Goal: Task Accomplishment & Management: Complete application form

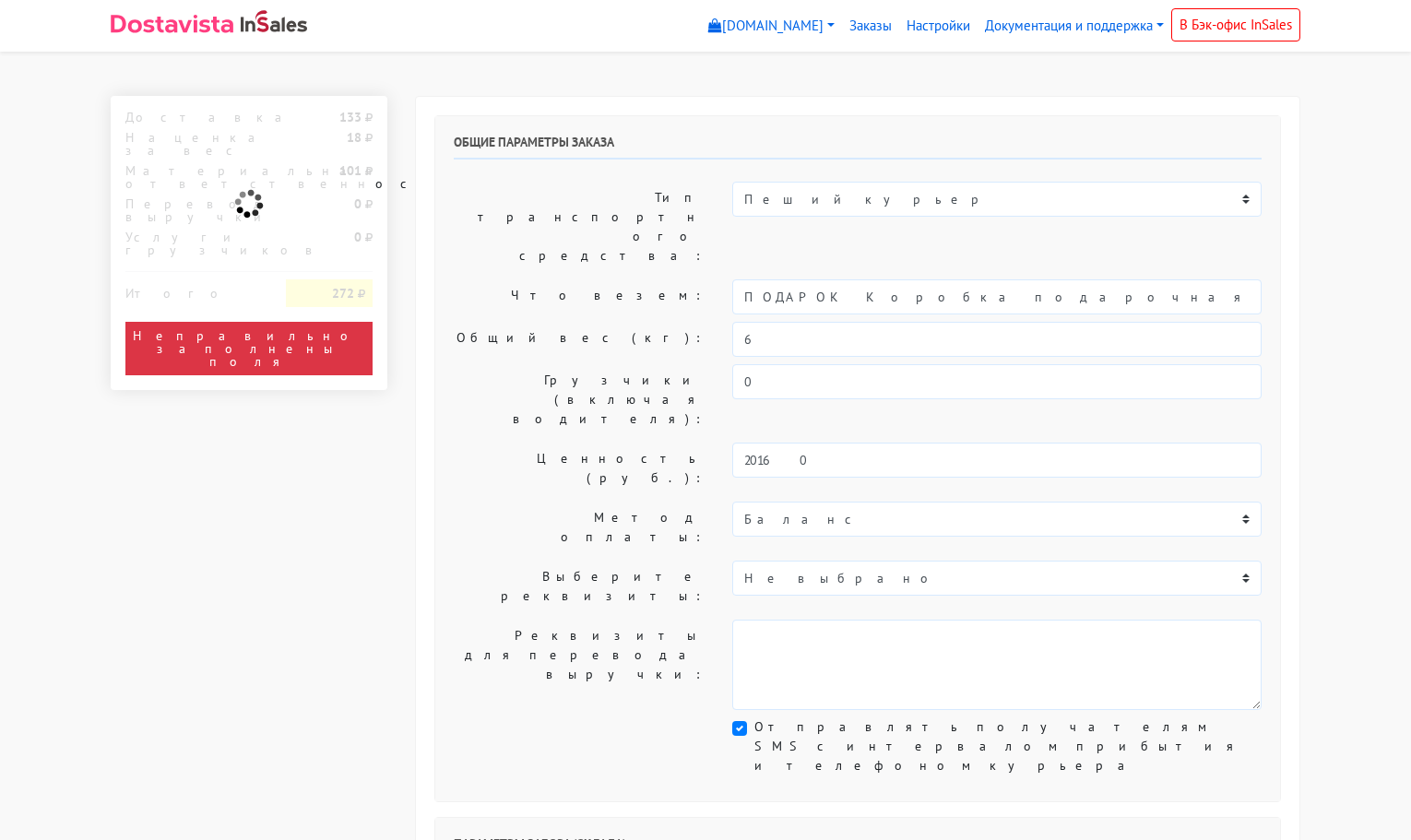
select select "11:00"
select select "21:00"
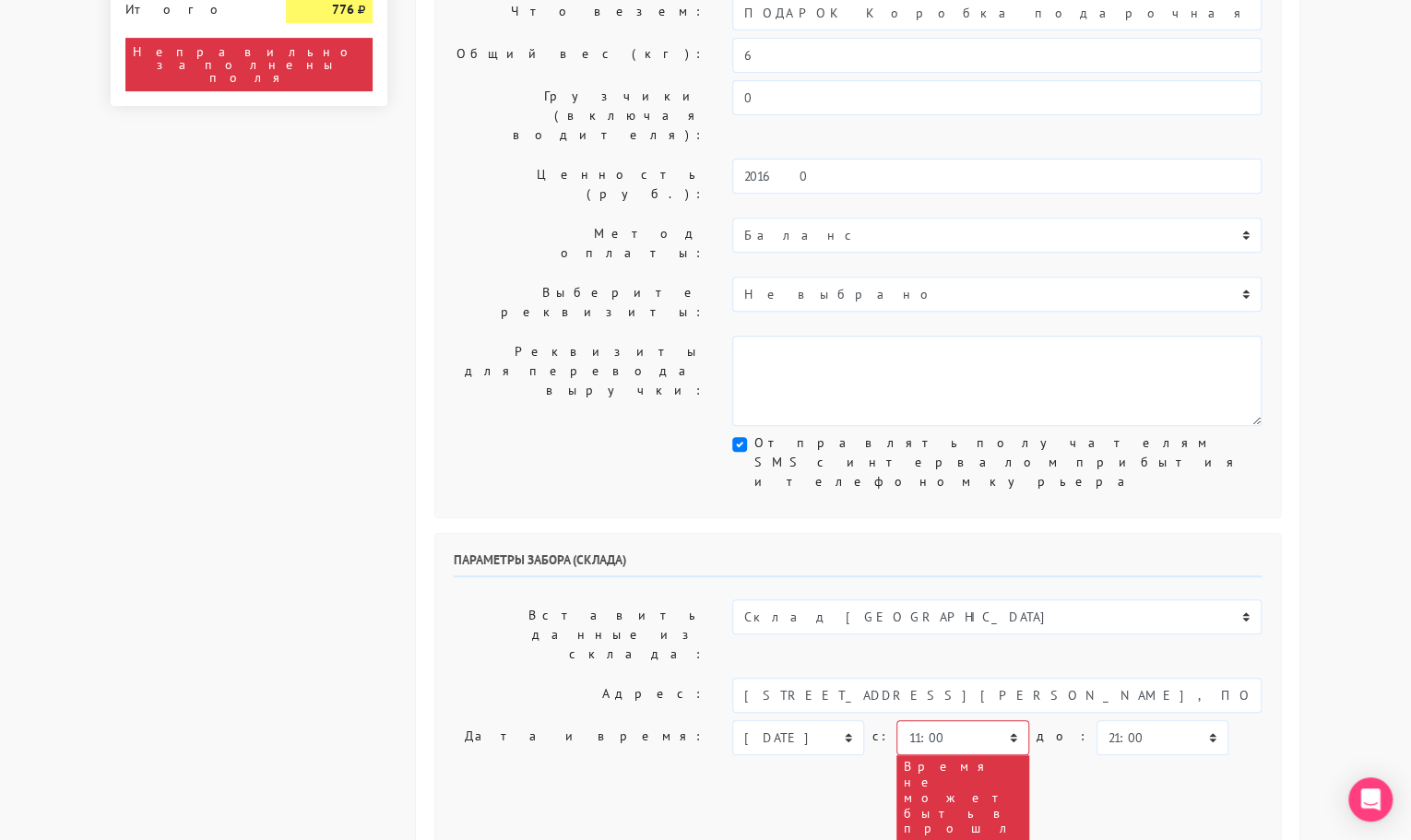
scroll to position [286, 0]
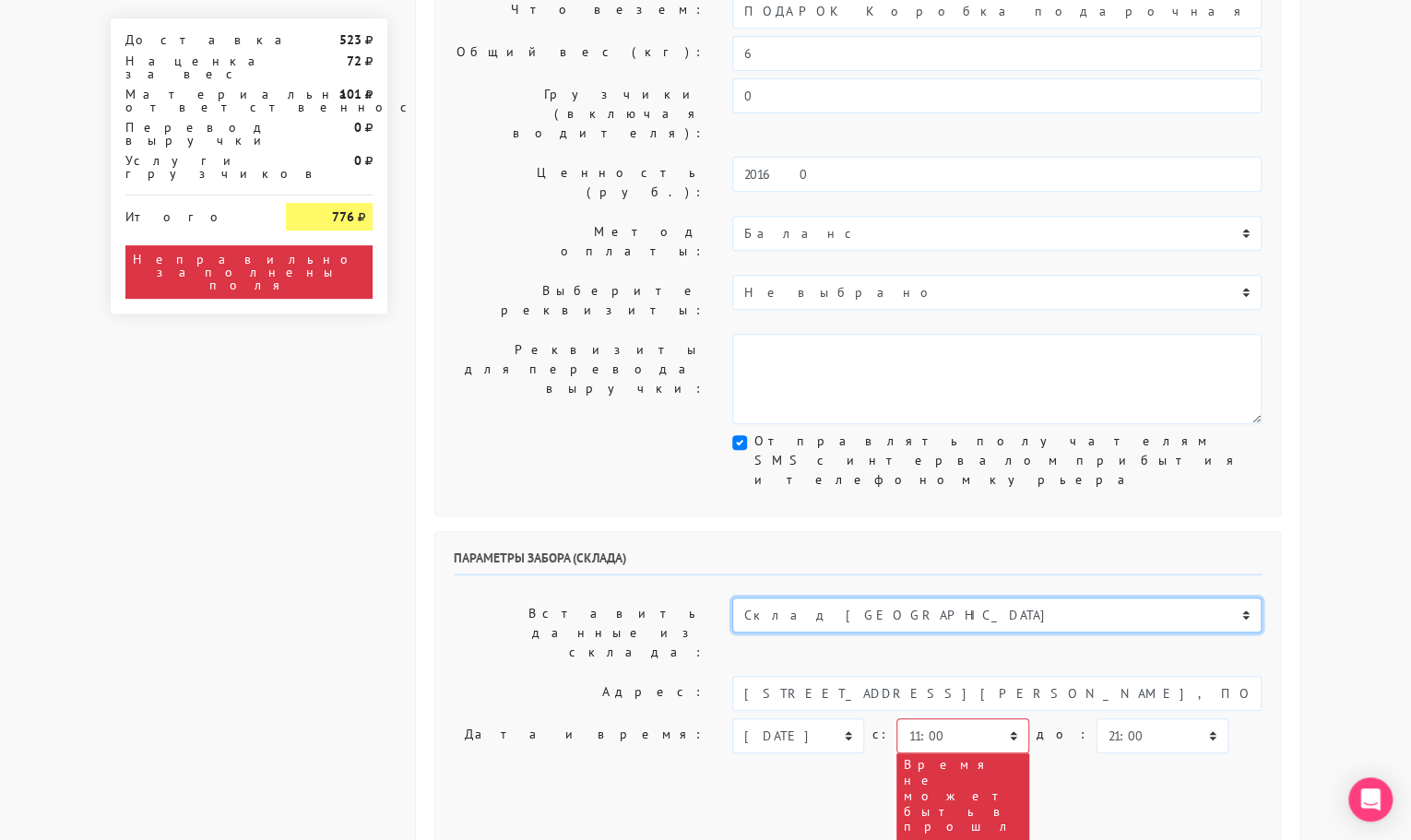
click at [798, 598] on select "Склад [GEOGRAPHIC_DATA] Склад [GEOGRAPHIC_DATA] [GEOGRAPHIC_DATA][PERSON_NAME] …" at bounding box center [998, 615] width 530 height 35
select select "1019"
click at [733, 598] on select "Склад [GEOGRAPHIC_DATA] Склад [GEOGRAPHIC_DATA] [GEOGRAPHIC_DATA][PERSON_NAME] …" at bounding box center [998, 615] width 530 height 35
type input "[STREET_ADDRESS][PERSON_NAME]"
type input "89251806702"
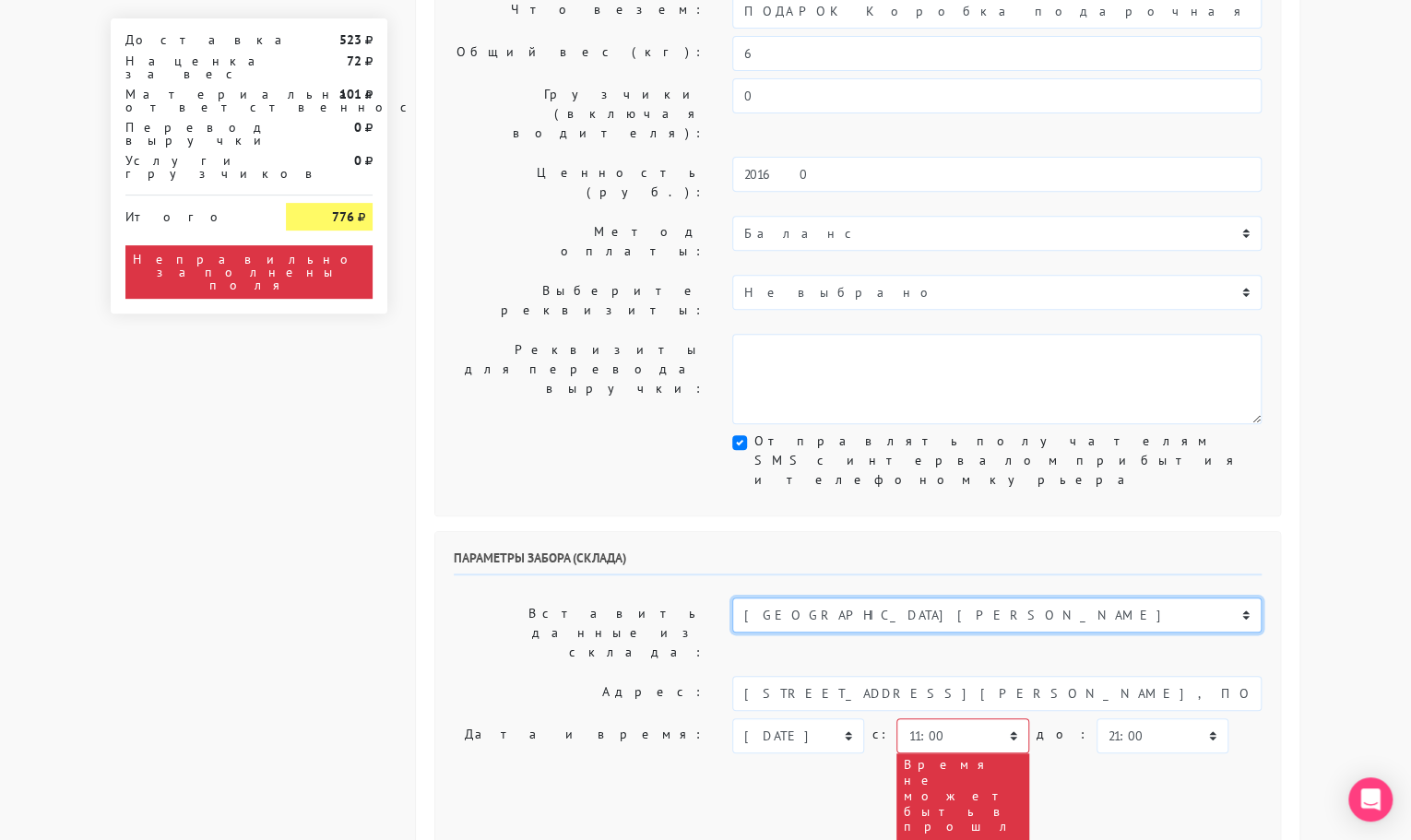
type textarea "Магазин серебряных украшений SBLESKOM (вход со стороны [GEOGRAPHIC_DATA])"
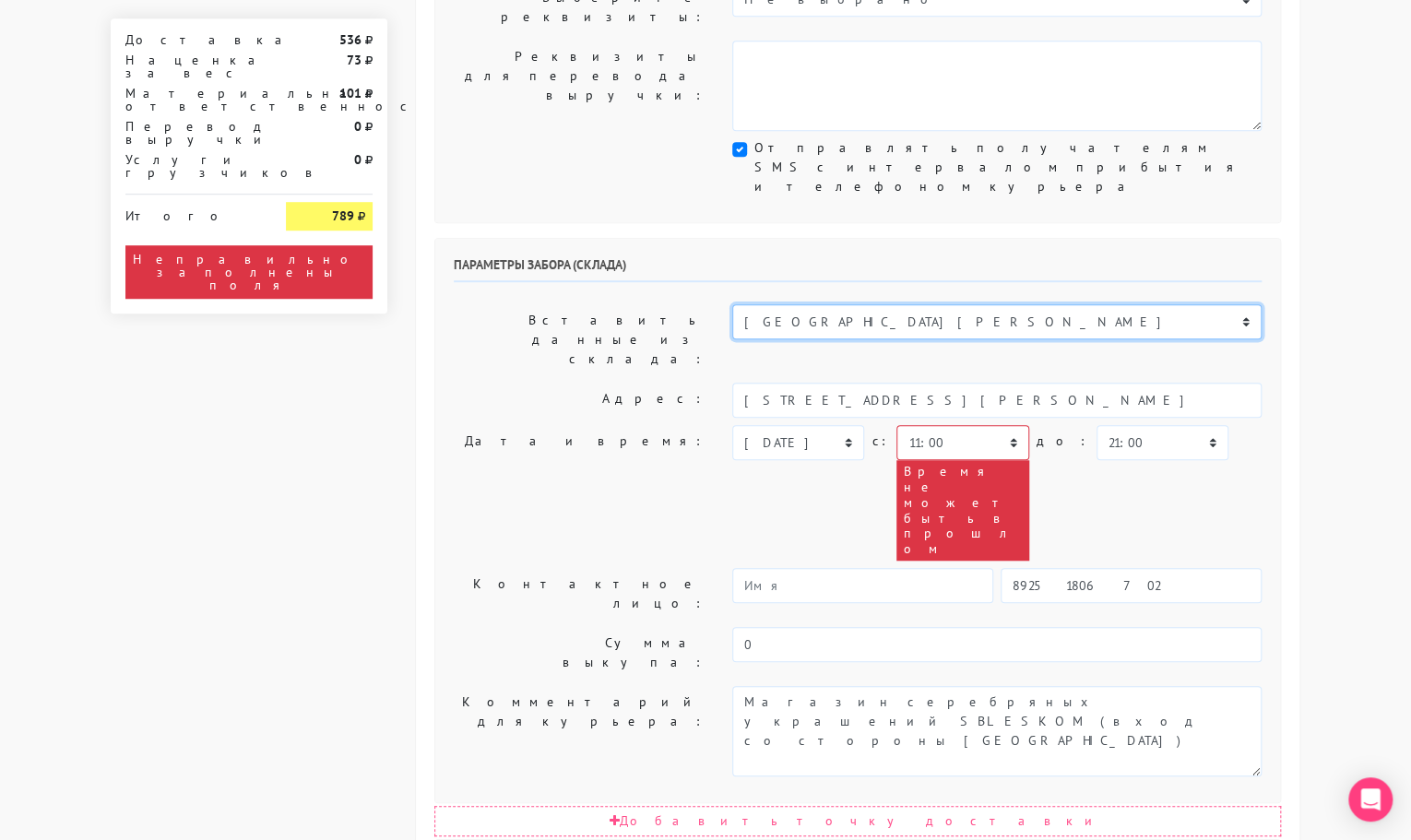
scroll to position [577, 0]
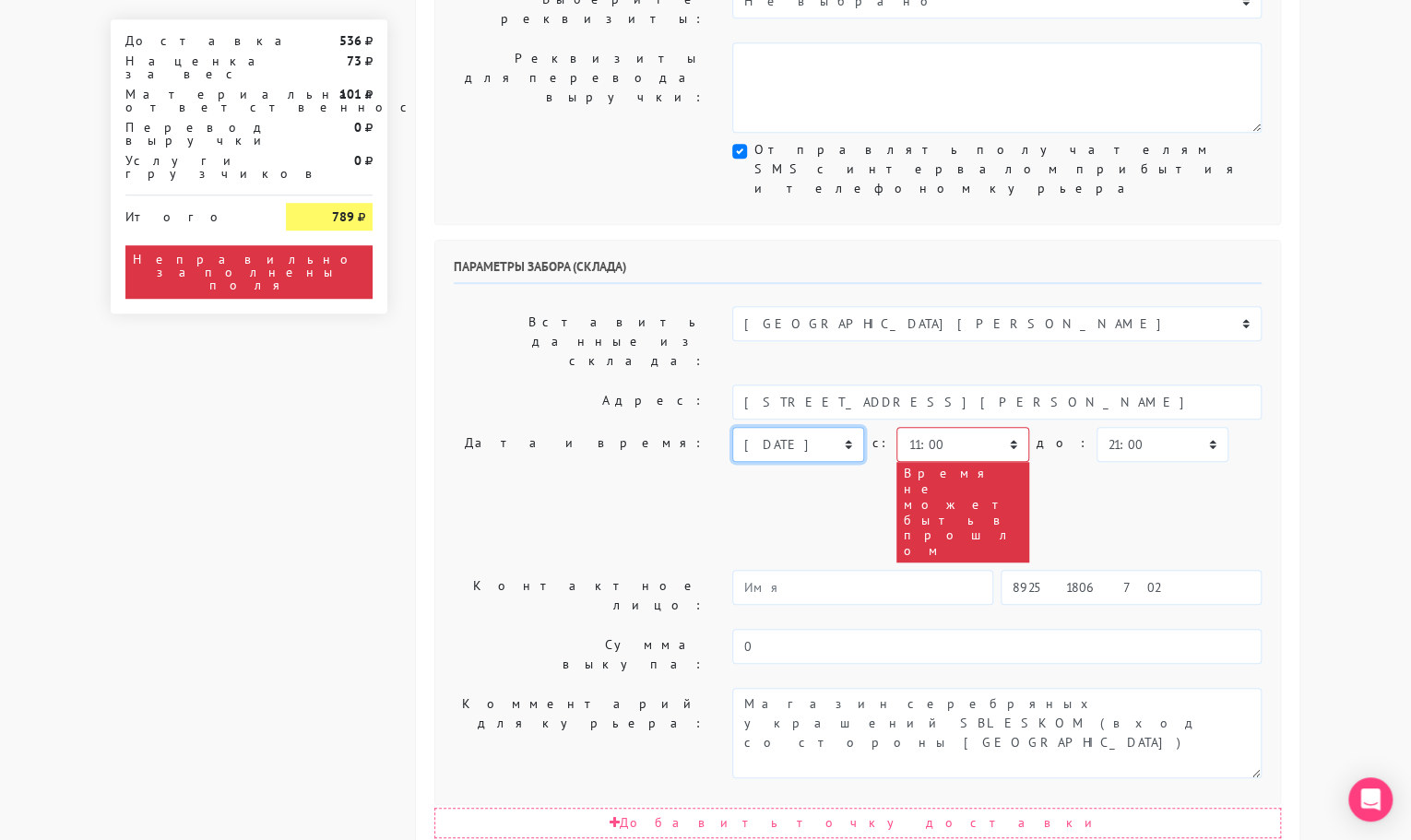
click at [801, 427] on select "[DATE] [DATE] [DATE] [DATE] [DATE] [DATE] [DATE] [DATE] [DATE]" at bounding box center [799, 444] width 132 height 35
select select "[DATE]"
click at [733, 427] on select "[DATE] [DATE] [DATE] [DATE] [DATE] [DATE] [DATE] [DATE] [DATE]" at bounding box center [799, 444] width 132 height 35
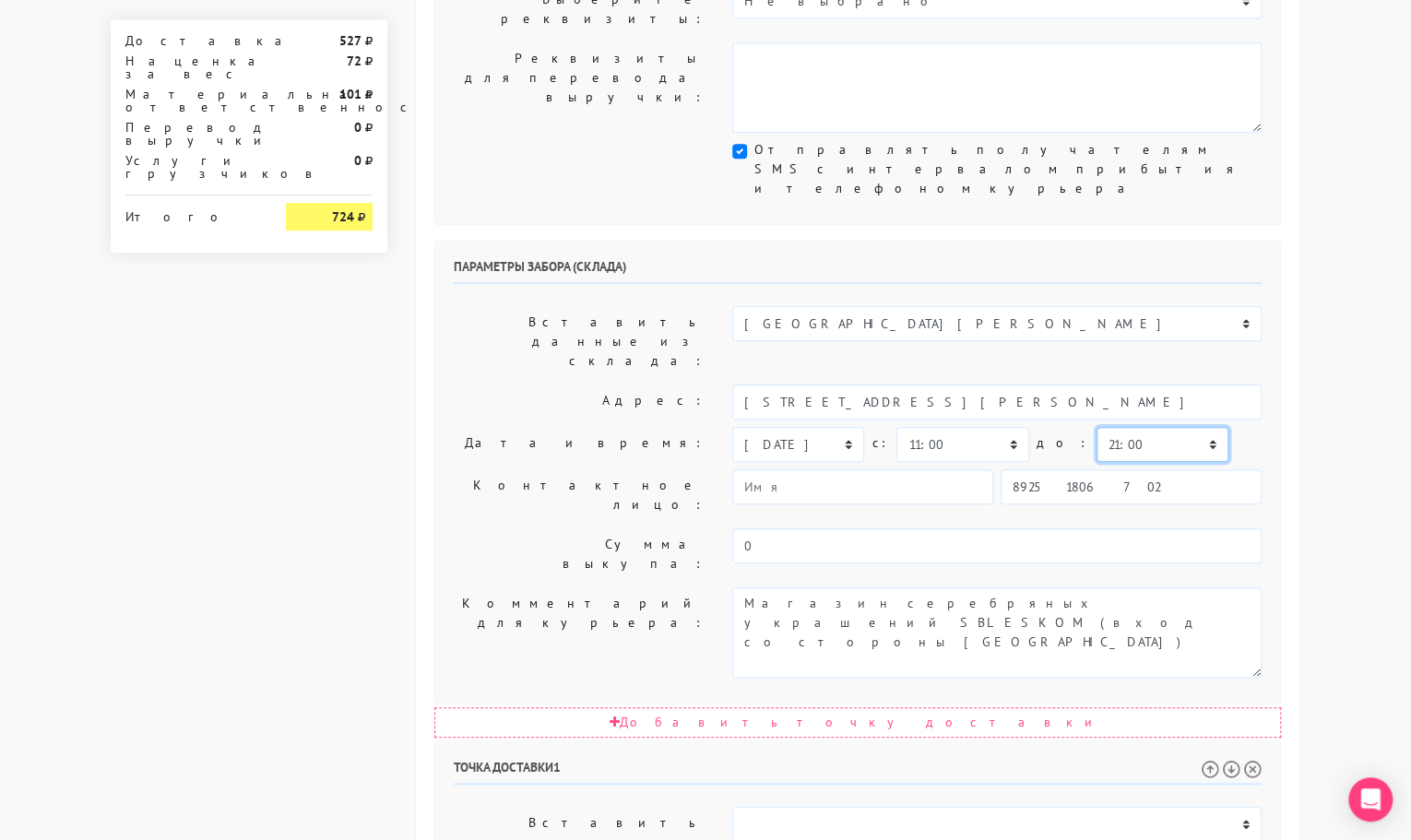
click at [1097, 427] on select "00:00 00:30 01:00 01:30 02:00 02:30 03:00 03:30 04:00 04:30 05:00 05:30 06:00 0…" at bounding box center [1163, 444] width 132 height 35
select select "11:30"
click at [1097, 427] on select "00:00 00:30 01:00 01:30 02:00 02:30 03:00 03:30 04:00 04:30 05:00 05:30 06:00 0…" at bounding box center [1163, 444] width 132 height 35
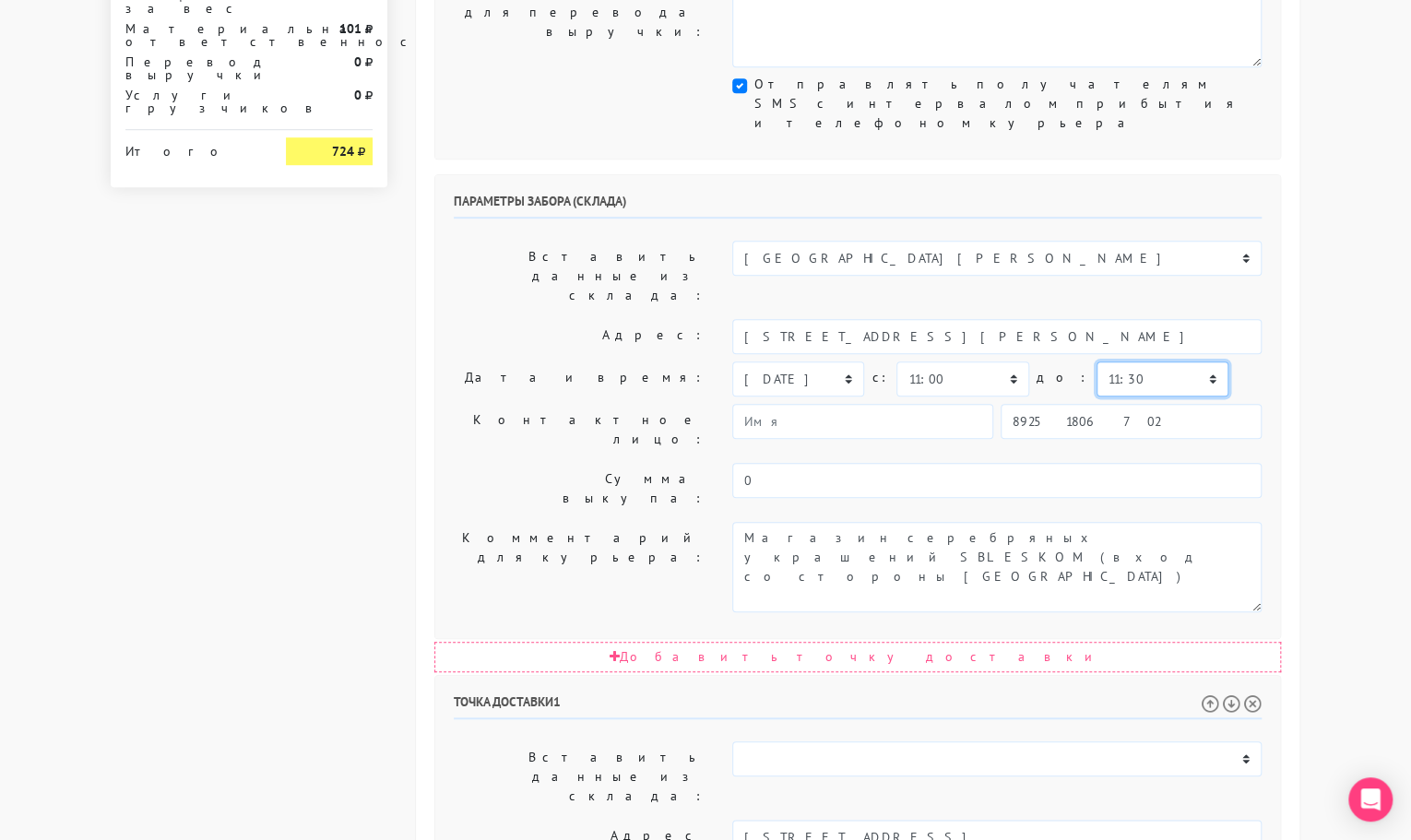
scroll to position [644, 0]
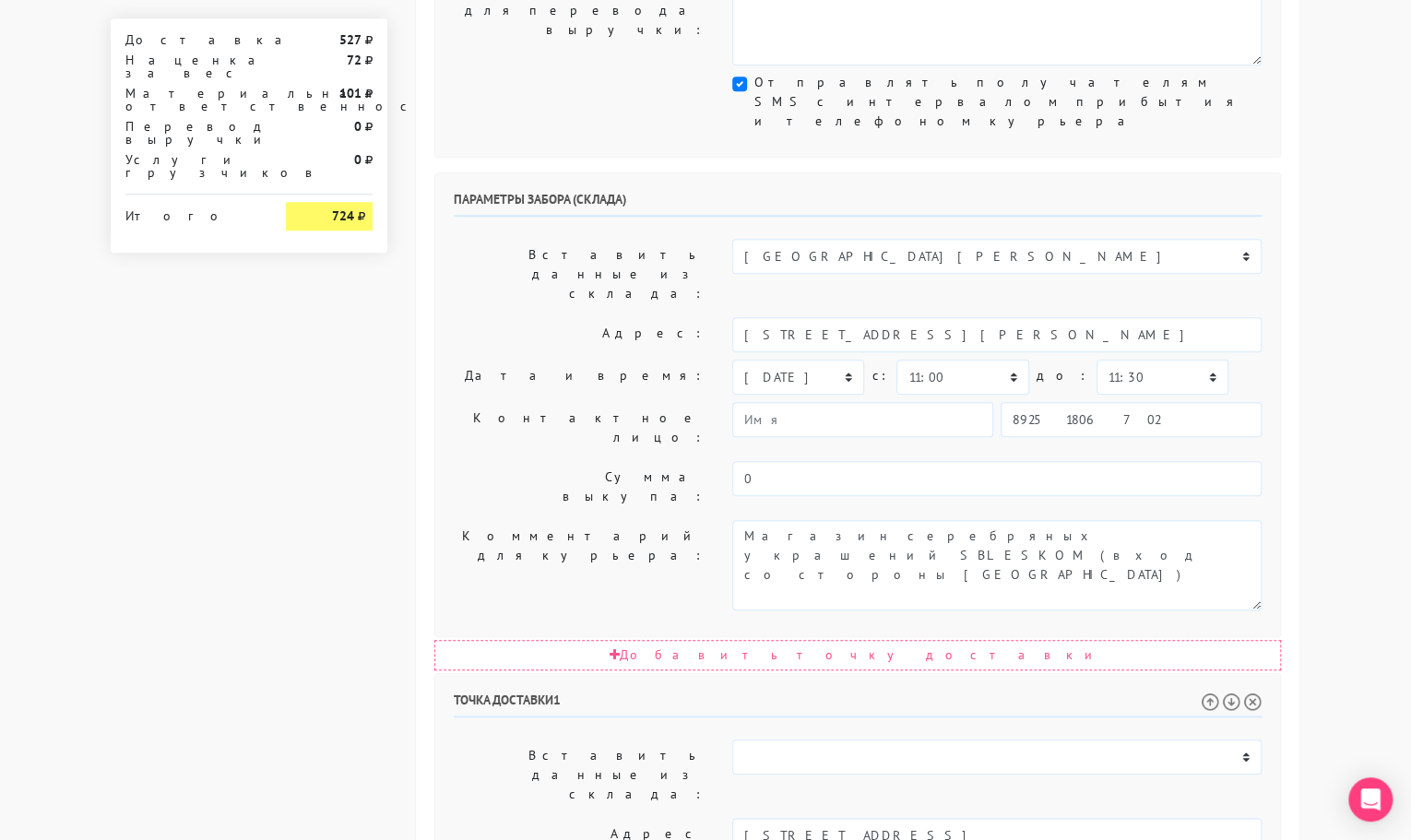
select select "11:30"
drag, startPoint x: 1009, startPoint y: 549, endPoint x: 902, endPoint y: 557, distance: 107.3
click at [902, 818] on input "[STREET_ADDRESS]" at bounding box center [998, 835] width 530 height 35
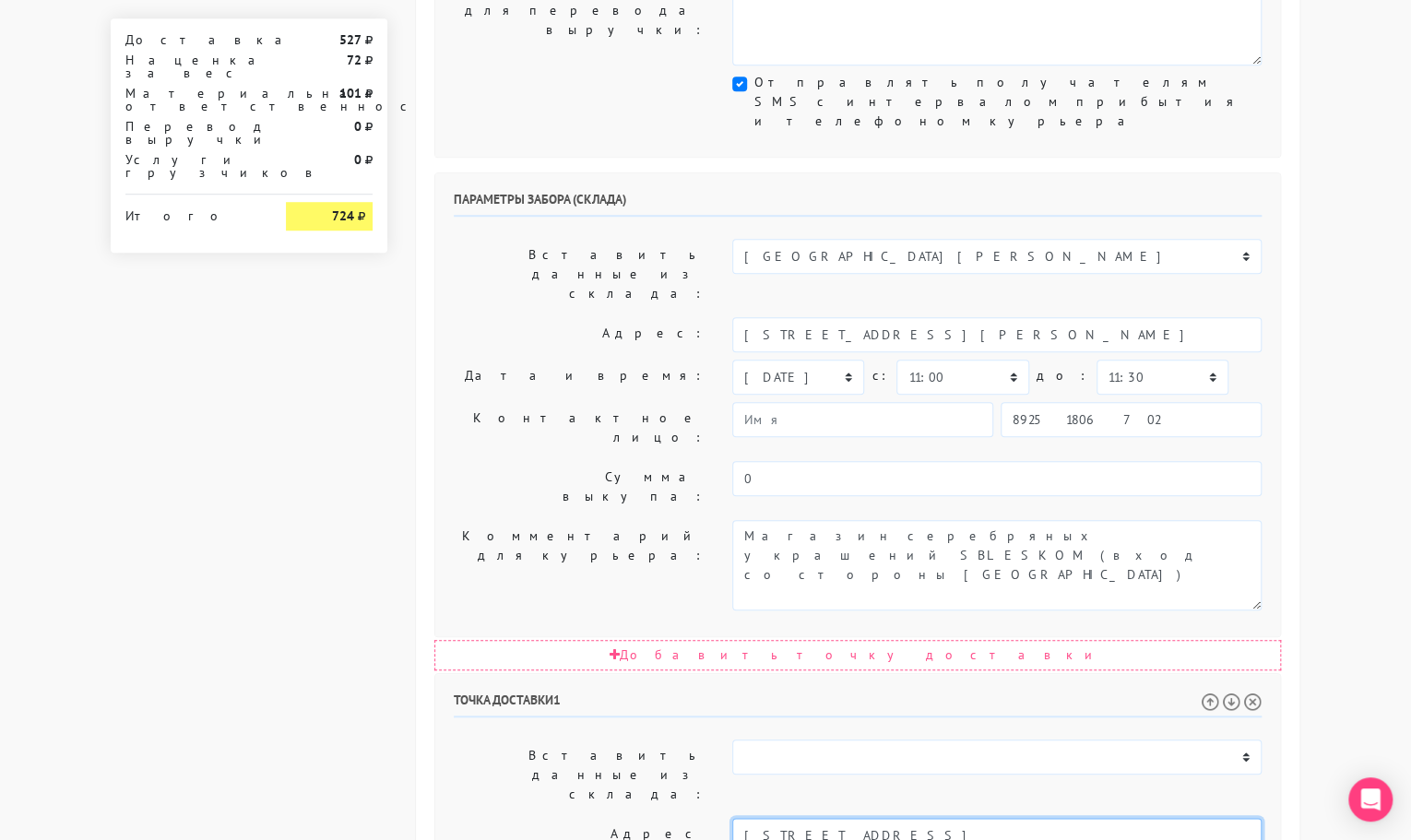
type input "[STREET_ADDRESS]"
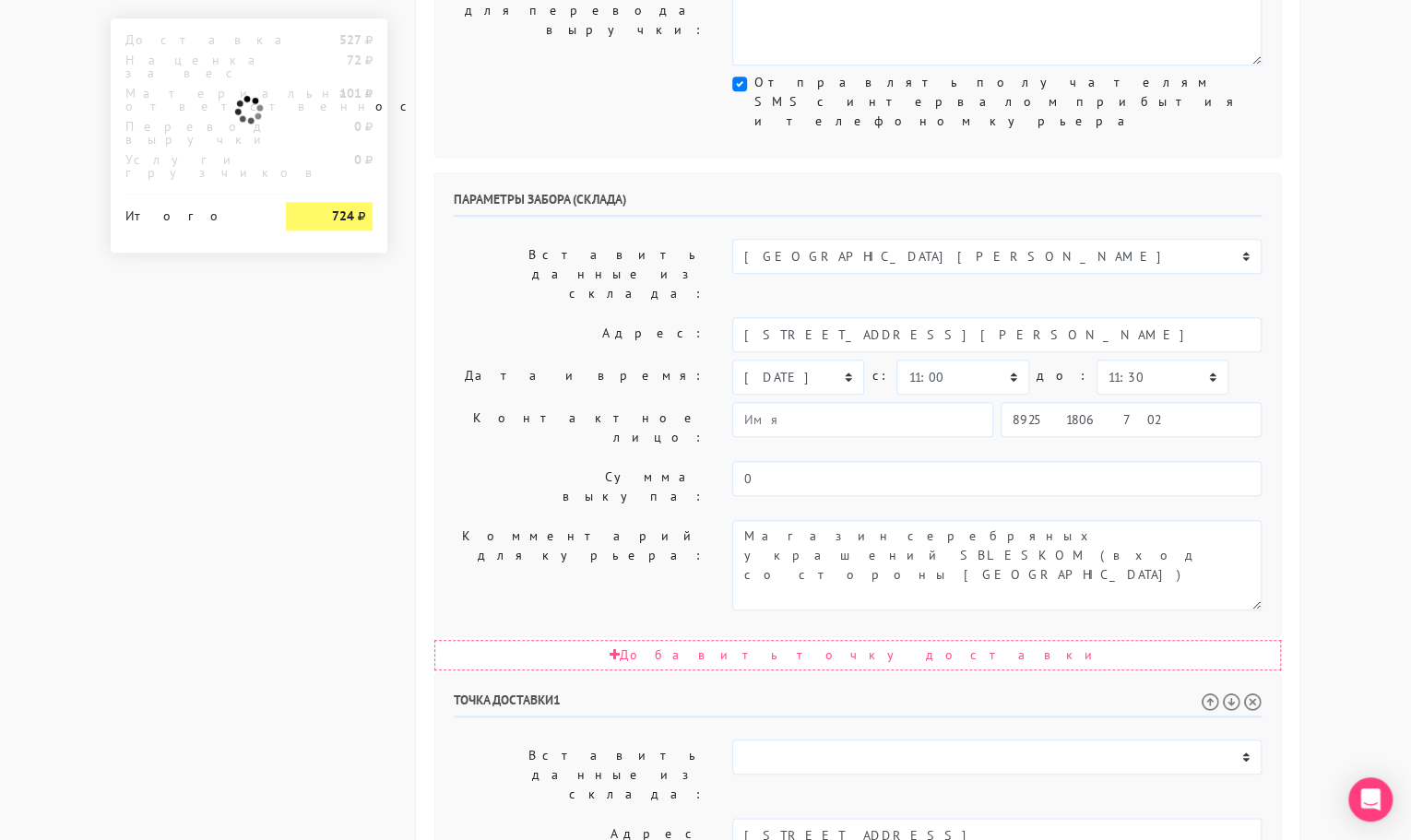
paste textarea "п2 этаж 11 кв 99"
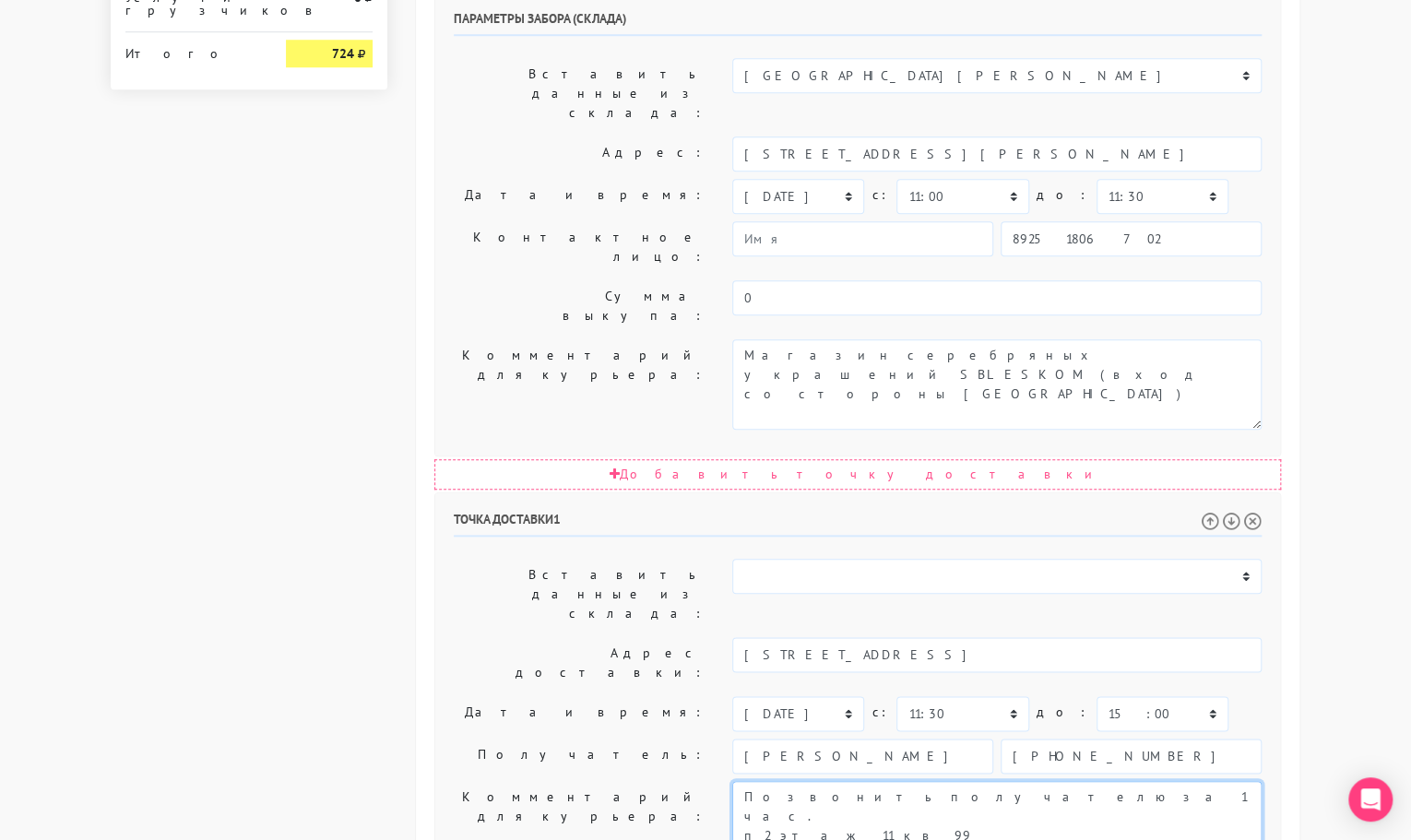
scroll to position [854, 0]
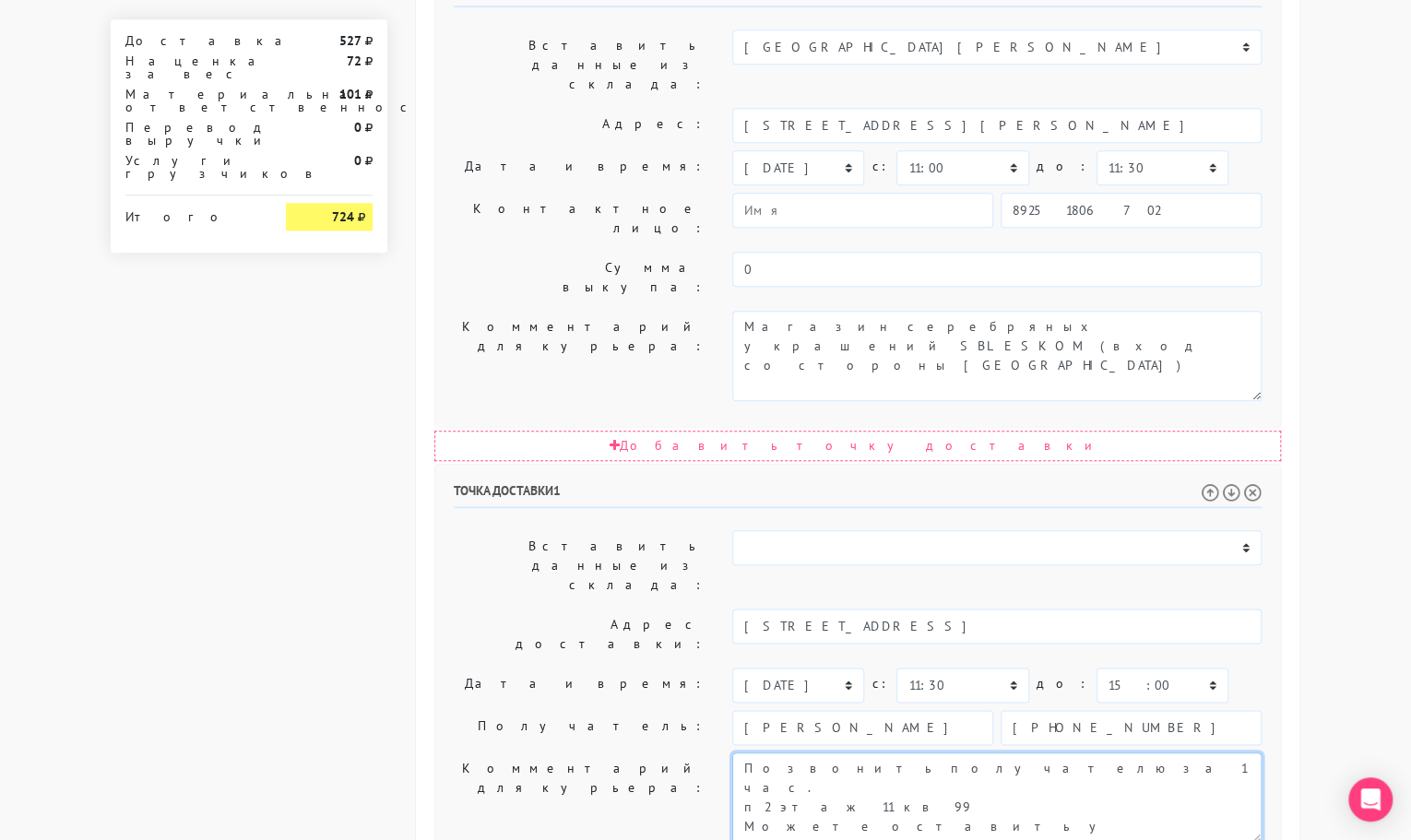
type textarea "Позвонить получателю за 1 час. п2 этаж 11 кв 99 Можете оставить у консьержа или…"
